Goal: Find specific page/section: Find specific page/section

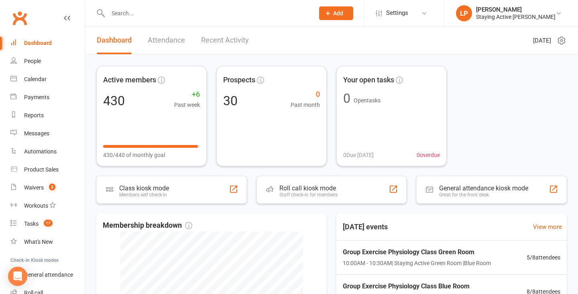
click at [148, 13] on input "text" at bounding box center [206, 13] width 203 height 11
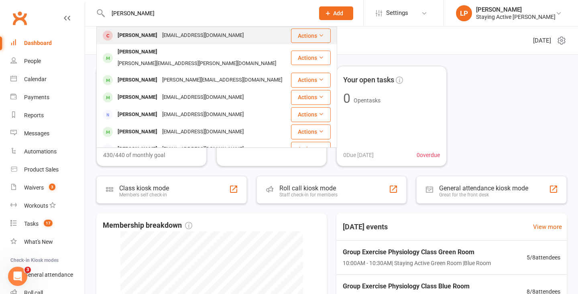
type input "[PERSON_NAME]"
click at [215, 33] on div "[PERSON_NAME] [PERSON_NAME][EMAIL_ADDRESS][DOMAIN_NAME]" at bounding box center [193, 35] width 193 height 16
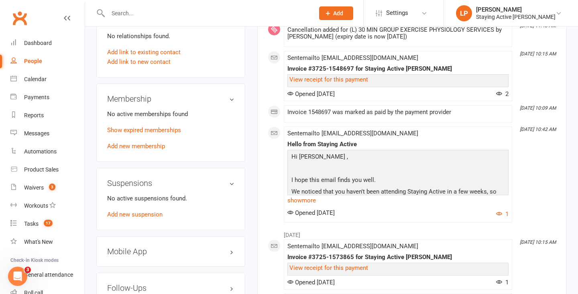
scroll to position [582, 0]
click at [175, 129] on link "Show expired memberships" at bounding box center [144, 129] width 74 height 7
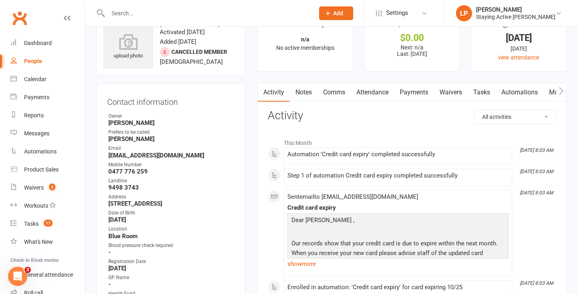
scroll to position [0, 0]
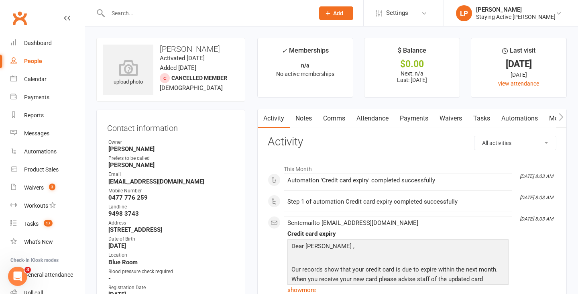
click at [297, 118] on link "Notes" at bounding box center [304, 118] width 28 height 18
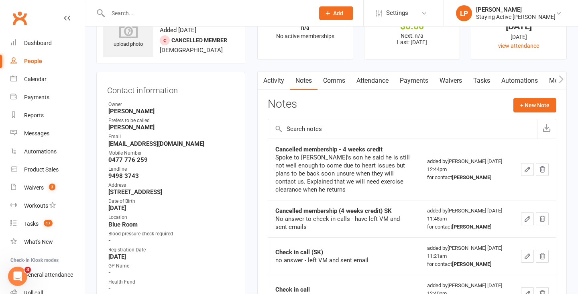
scroll to position [39, 0]
click at [561, 78] on icon "button" at bounding box center [560, 78] width 5 height 8
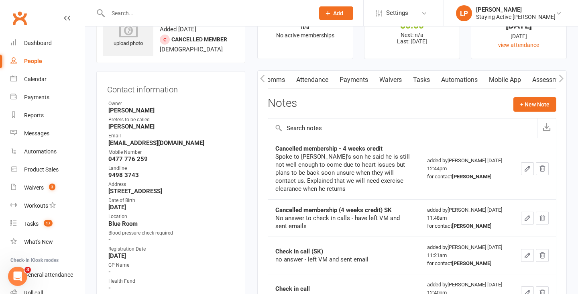
click at [528, 85] on link "Assessments" at bounding box center [550, 80] width 49 height 18
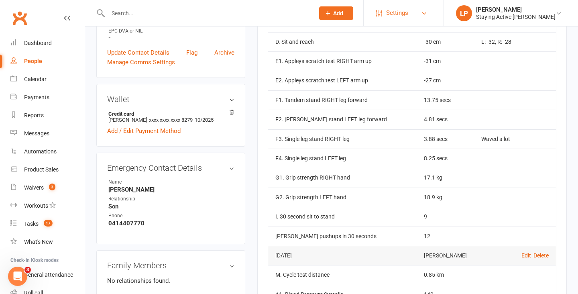
scroll to position [331, 0]
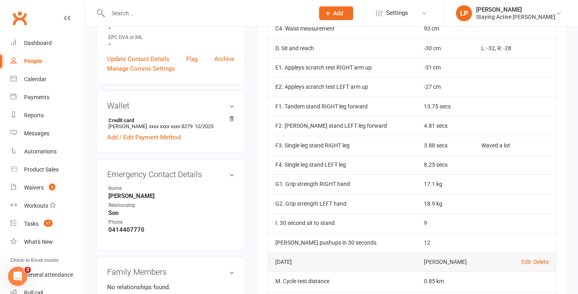
click at [217, 10] on input "text" at bounding box center [206, 13] width 203 height 11
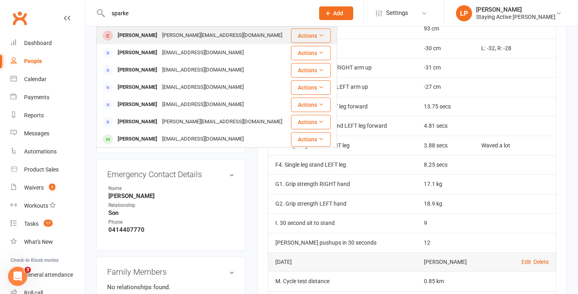
type input "sparke"
click at [221, 37] on div "[PERSON_NAME][EMAIL_ADDRESS][DOMAIN_NAME]" at bounding box center [222, 36] width 125 height 12
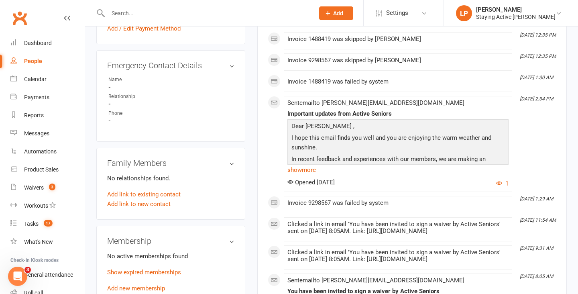
scroll to position [545, 0]
